Goal: Task Accomplishment & Management: Use online tool/utility

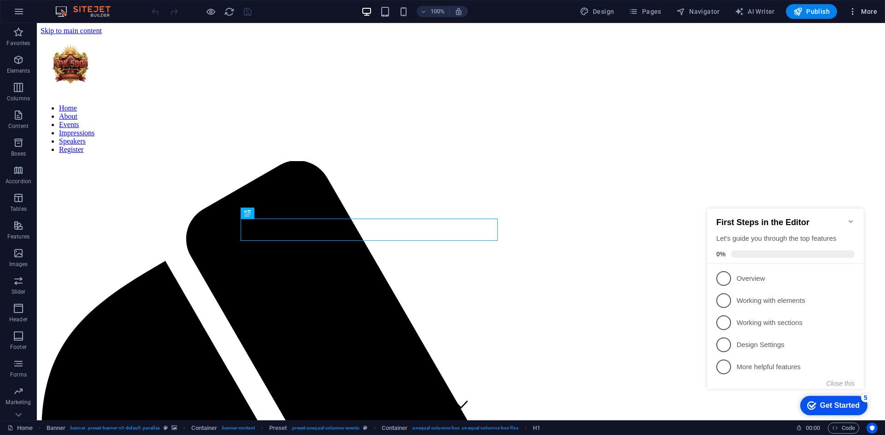
click at [870, 13] on span "More" at bounding box center [862, 11] width 29 height 9
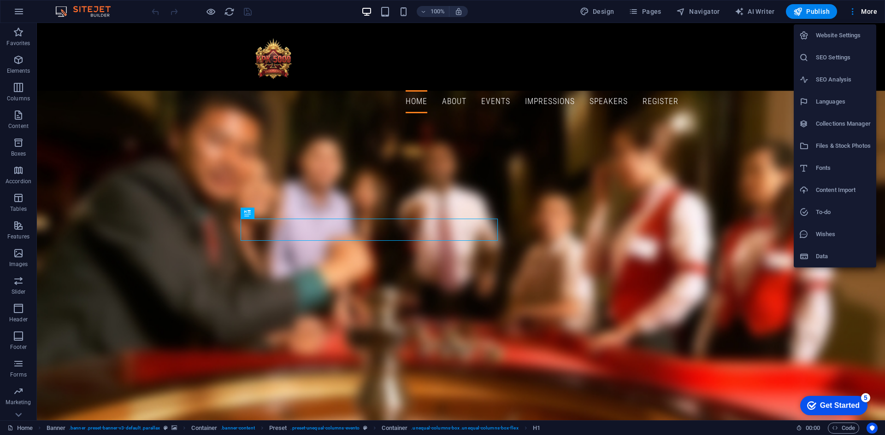
click at [825, 35] on h6 "Website Settings" at bounding box center [843, 35] width 55 height 11
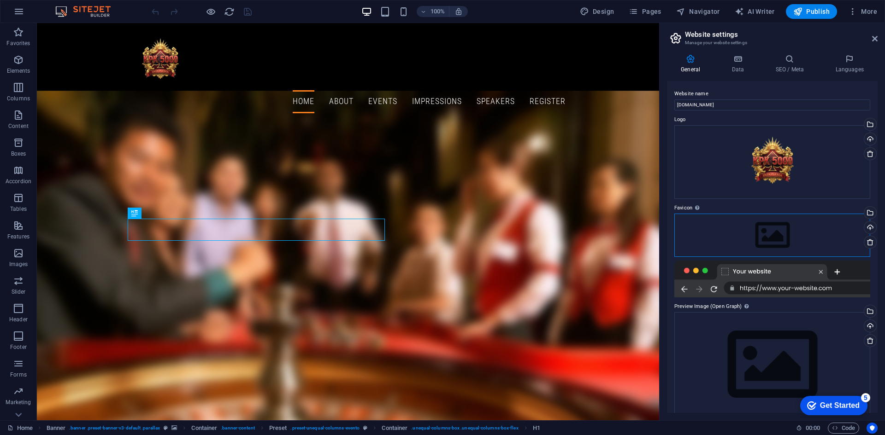
click at [770, 233] on div "Drag files here, click to choose files or select files from Files or our free s…" at bounding box center [772, 235] width 196 height 43
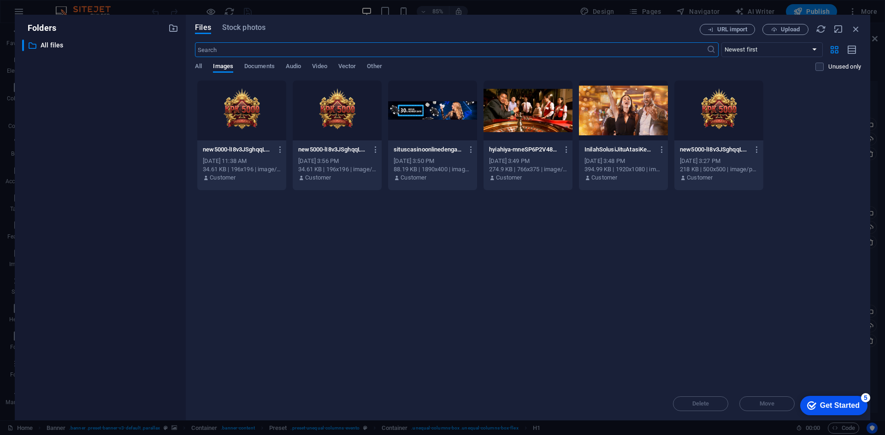
click at [707, 119] on div at bounding box center [718, 111] width 89 height 60
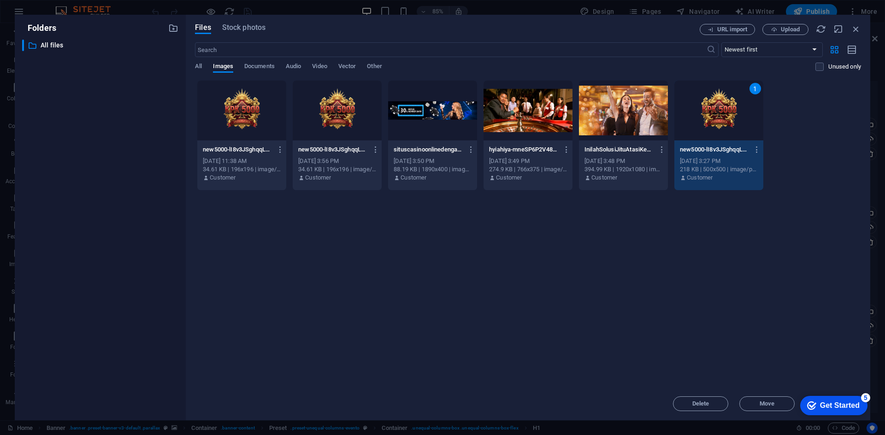
click at [711, 95] on div "1" at bounding box center [718, 111] width 89 height 60
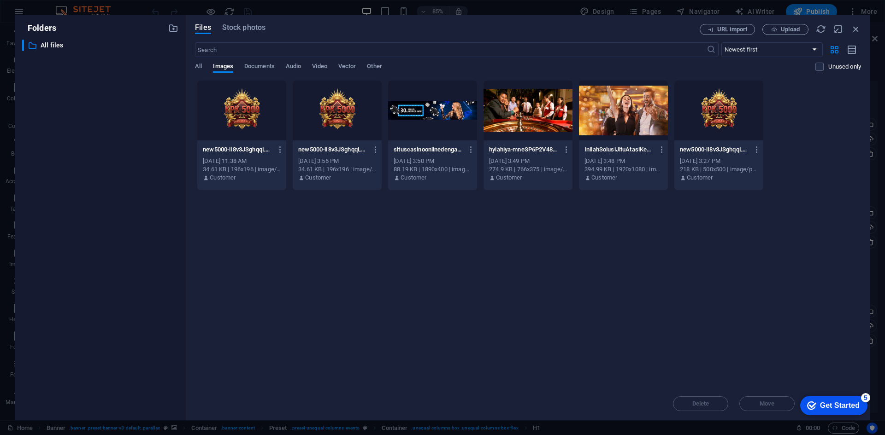
click at [711, 95] on div at bounding box center [718, 111] width 89 height 60
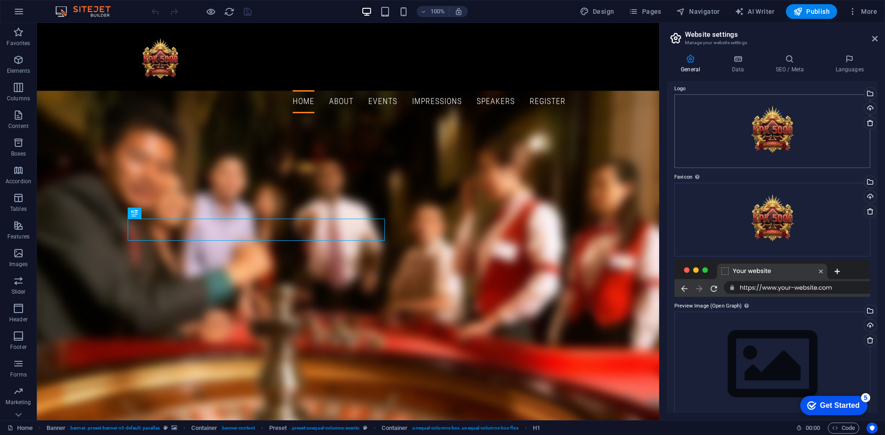
scroll to position [42, 0]
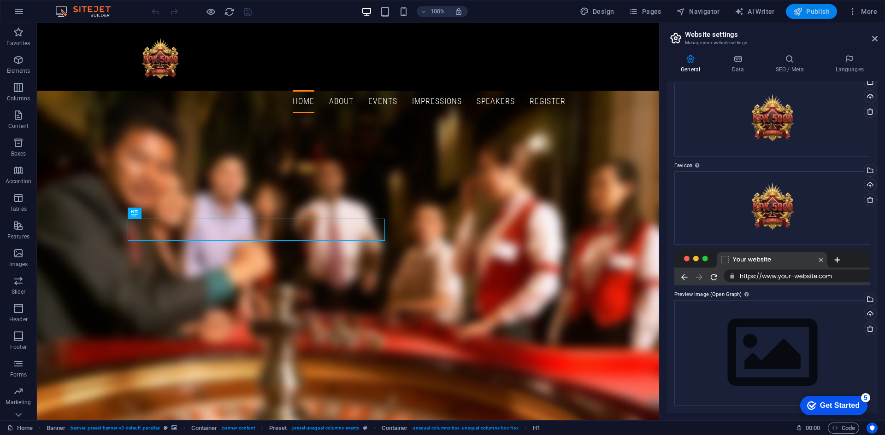
click at [810, 12] on span "Publish" at bounding box center [811, 11] width 36 height 9
